Goal: Find specific page/section: Find specific page/section

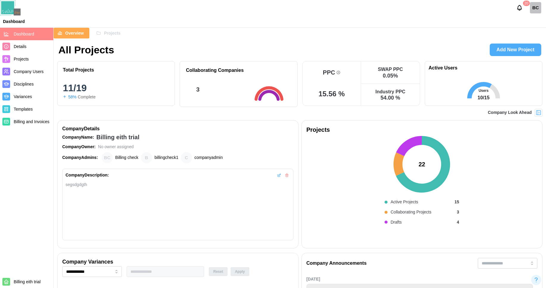
click at [99, 34] on icon "button" at bounding box center [98, 33] width 5 height 5
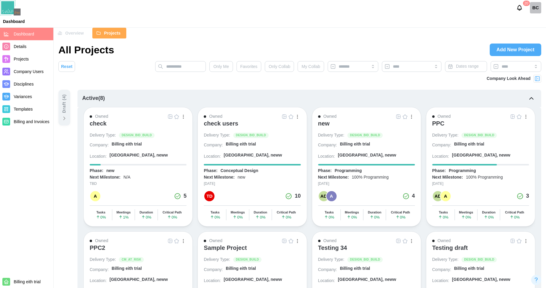
click at [184, 118] on button "button" at bounding box center [183, 116] width 7 height 7
click at [93, 122] on div "check" at bounding box center [98, 123] width 17 height 7
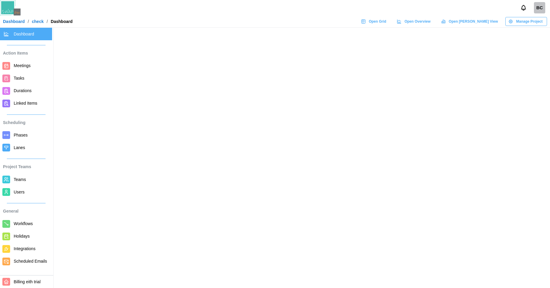
click at [387, 25] on span "Open Grid" at bounding box center [378, 21] width 18 height 8
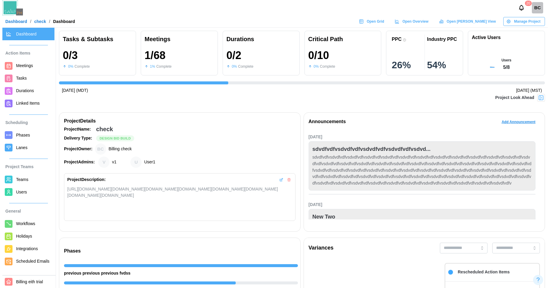
scroll to position [0, 247]
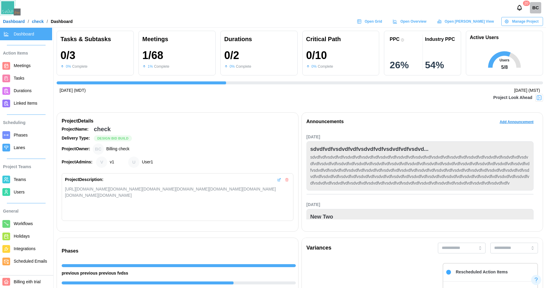
click at [19, 194] on span "Users" at bounding box center [19, 191] width 11 height 5
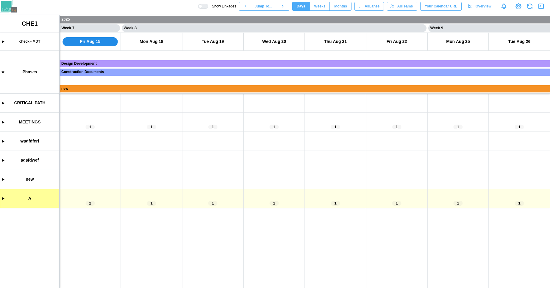
scroll to position [0, 2086]
click at [2, 122] on canvas at bounding box center [275, 151] width 550 height 273
click at [6, 122] on canvas at bounding box center [275, 151] width 550 height 273
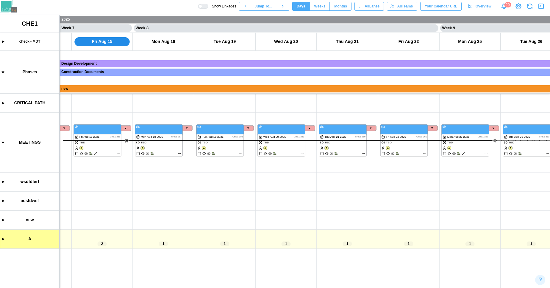
scroll to position [0, 1980]
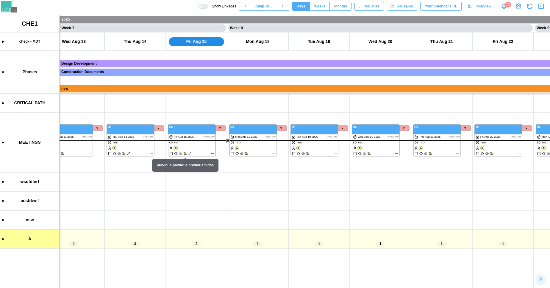
click at [211, 154] on canvas at bounding box center [275, 151] width 550 height 273
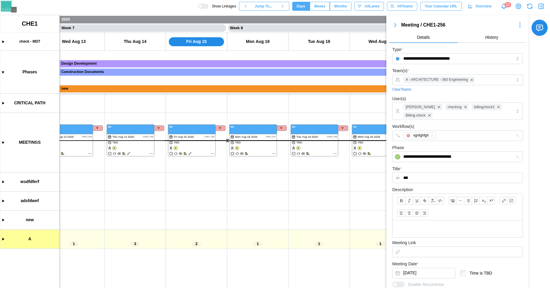
scroll to position [79, 0]
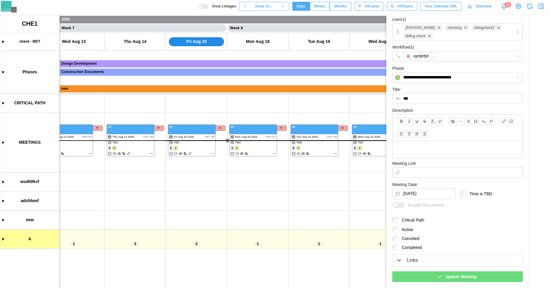
click at [202, 6] on div at bounding box center [201, 6] width 4 height 4
click at [221, 129] on canvas at bounding box center [275, 151] width 550 height 273
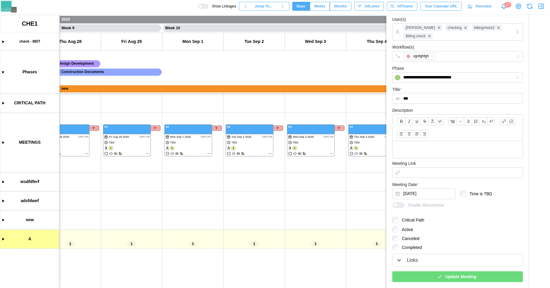
scroll to position [0, 2896]
